Goal: Task Accomplishment & Management: Use online tool/utility

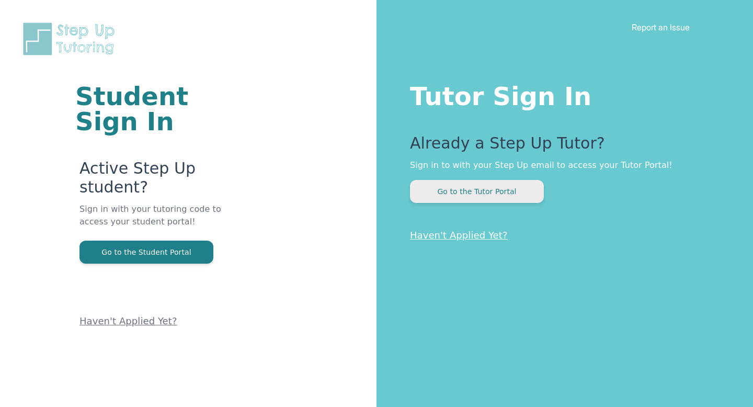
click at [474, 191] on button "Go to the Tutor Portal" at bounding box center [477, 191] width 134 height 23
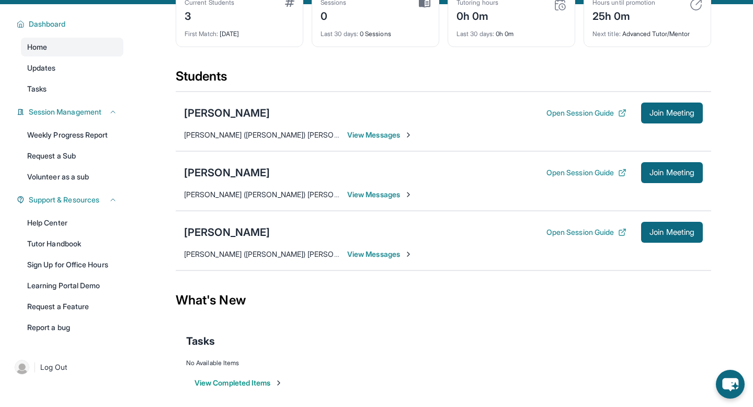
scroll to position [77, 0]
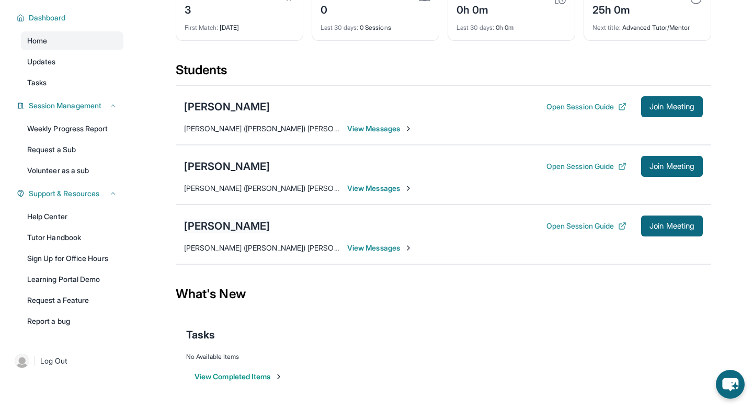
click at [242, 223] on div "[PERSON_NAME]" at bounding box center [227, 226] width 86 height 15
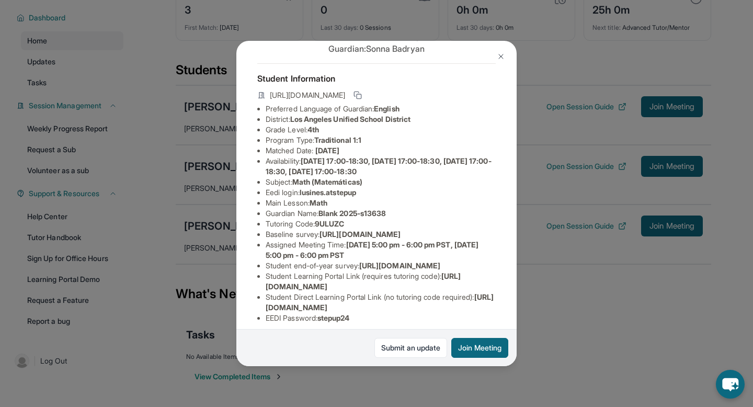
scroll to position [29, 0]
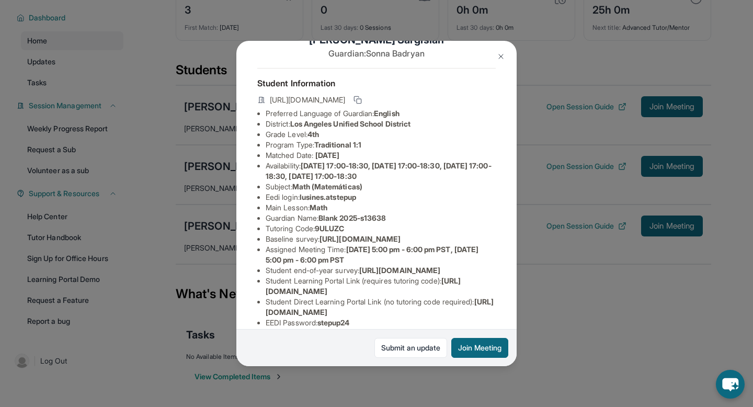
click at [502, 53] on img at bounding box center [501, 56] width 8 height 8
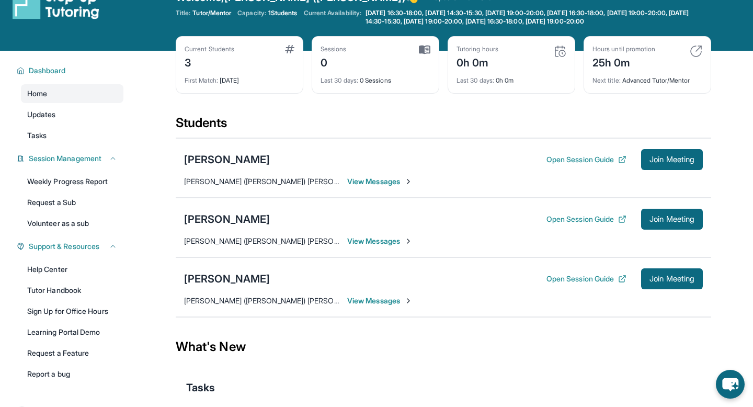
scroll to position [77, 0]
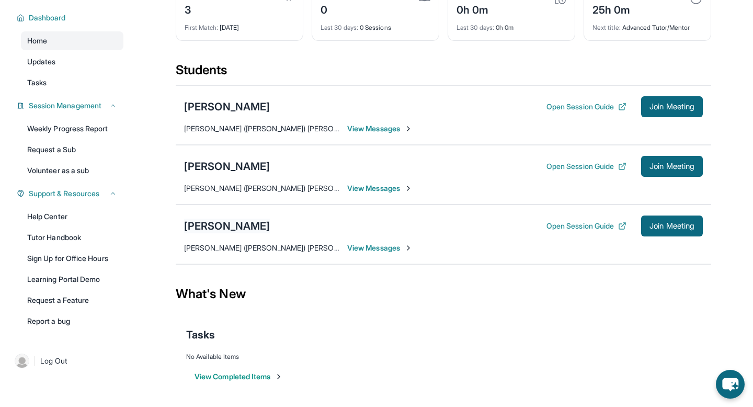
click at [239, 224] on div "[PERSON_NAME]" at bounding box center [227, 226] width 86 height 15
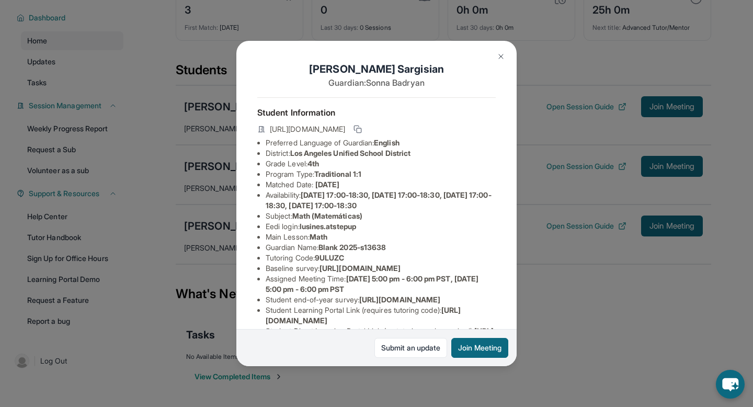
click at [502, 55] on img at bounding box center [501, 56] width 8 height 8
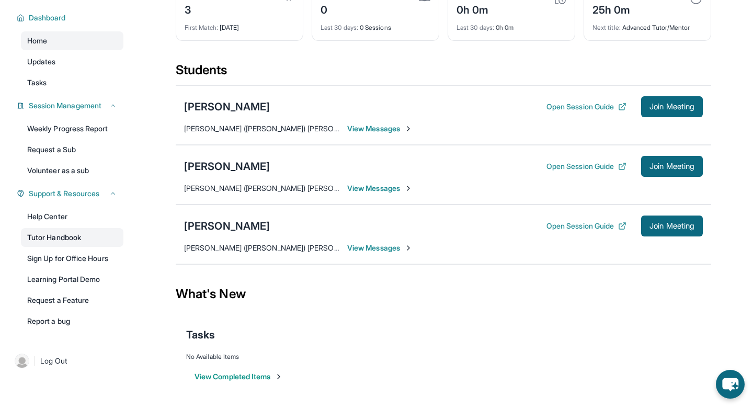
click at [85, 241] on link "Tutor Handbook" at bounding box center [72, 237] width 103 height 19
click at [678, 230] on button "Join Meeting" at bounding box center [672, 226] width 62 height 21
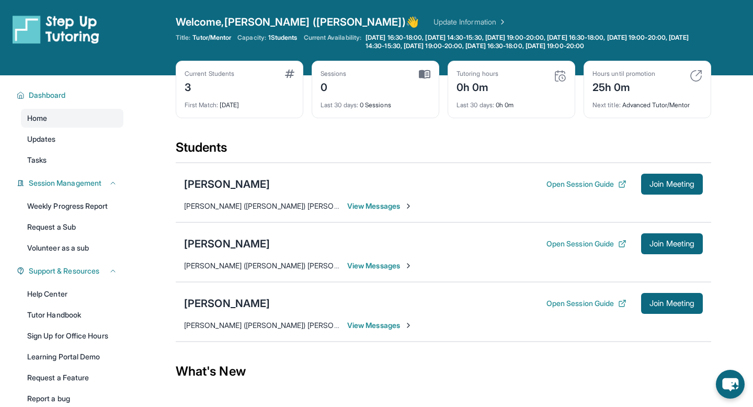
click at [289, 25] on span "Welcome, Hannah (Taihee) 👋" at bounding box center [297, 22] width 243 height 15
click at [434, 18] on link "Update Information" at bounding box center [470, 22] width 73 height 10
